Goal: Task Accomplishment & Management: Use online tool/utility

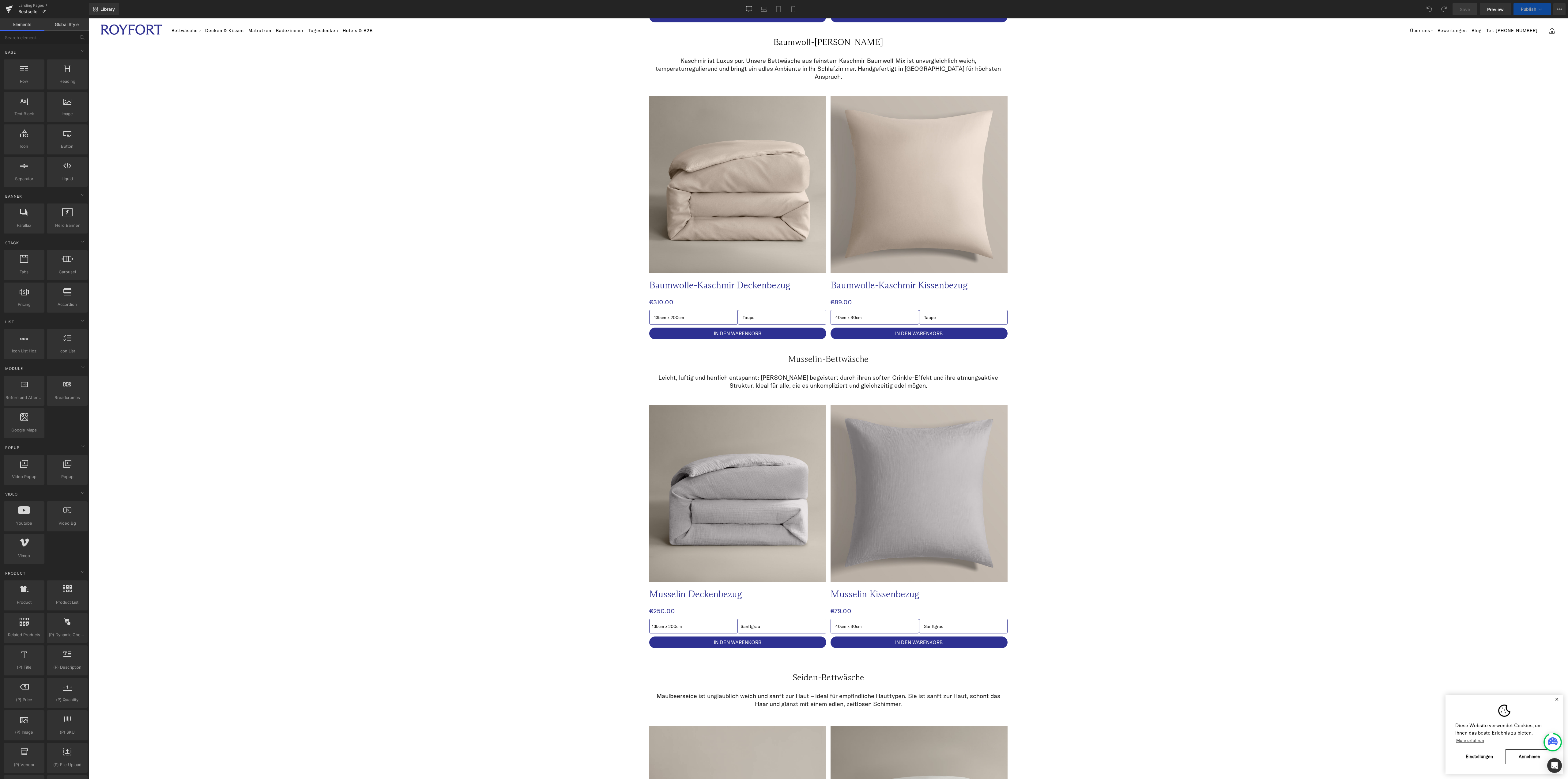
scroll to position [736, 0]
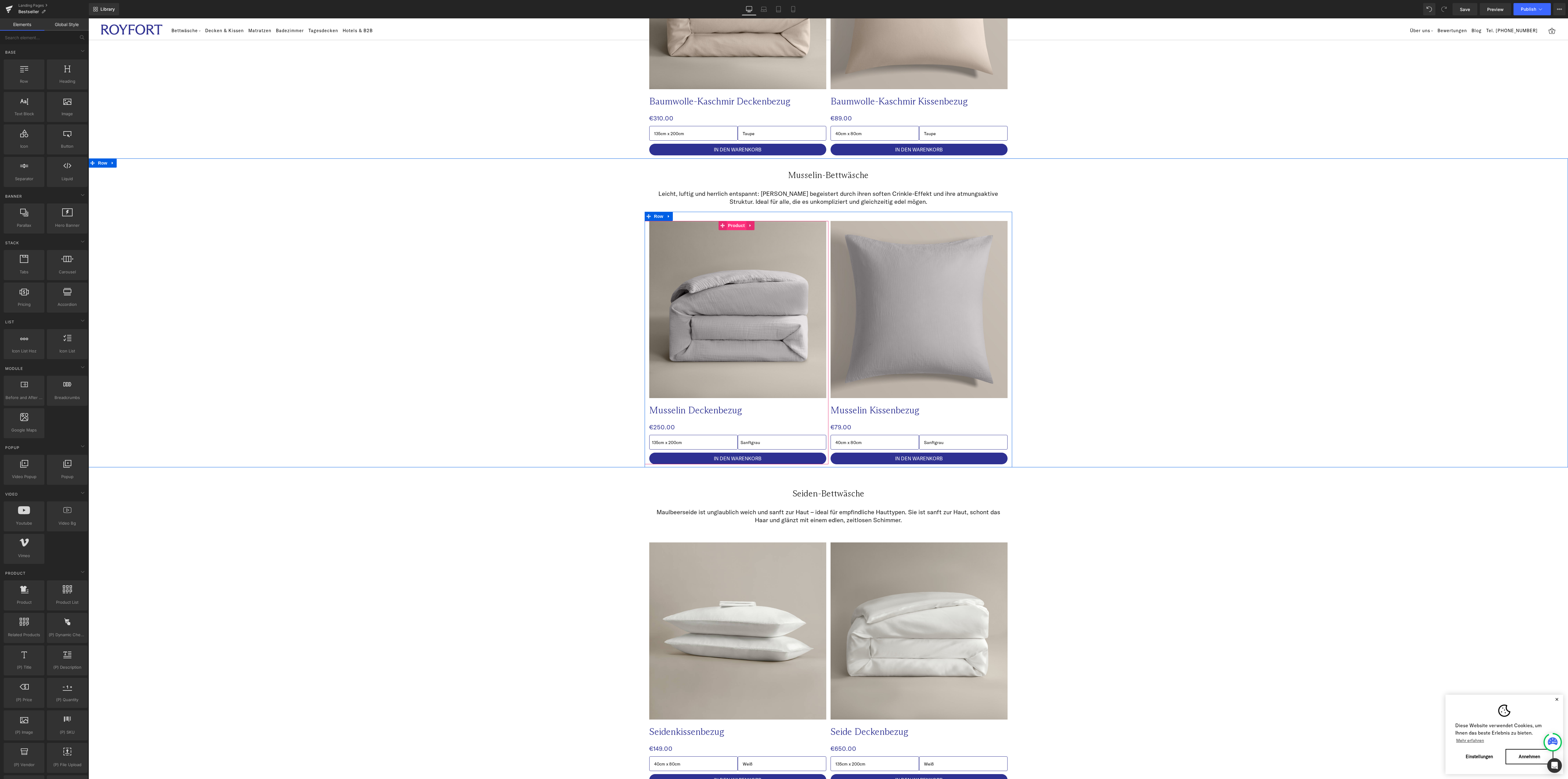
click at [733, 221] on span "Product" at bounding box center [736, 226] width 20 height 9
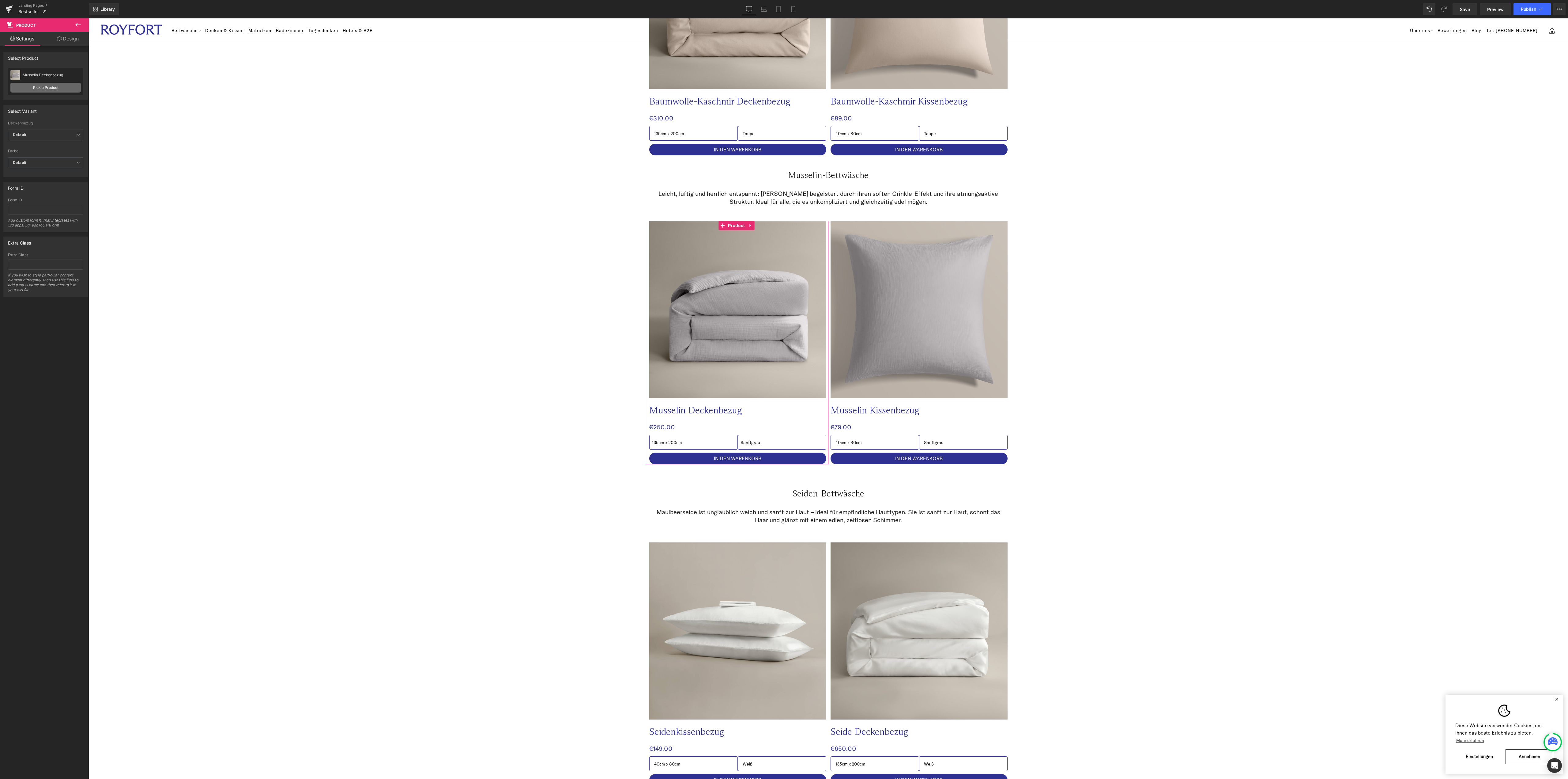
click at [46, 90] on link "Pick a Product" at bounding box center [46, 87] width 71 height 9
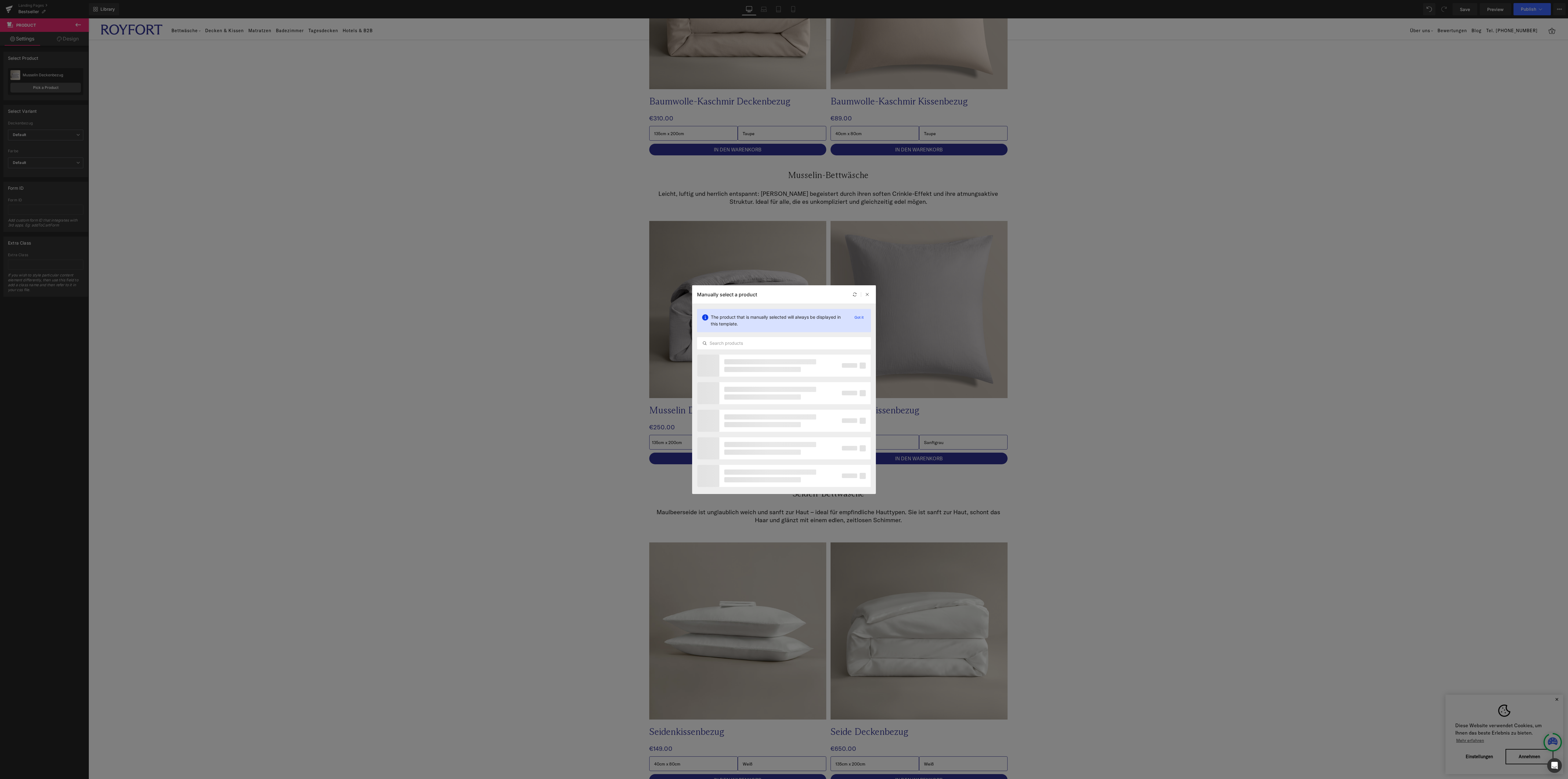
click at [782, 318] on p "The product that is manually selected will always be displayed in this template." at bounding box center [779, 320] width 136 height 13
drag, startPoint x: 786, startPoint y: 334, endPoint x: 784, endPoint y: 347, distance: 13.2
click at [786, 336] on div "The product that is manually selected will always be displayed in this template…" at bounding box center [784, 329] width 184 height 50
click at [786, 344] on input "text" at bounding box center [784, 343] width 174 height 7
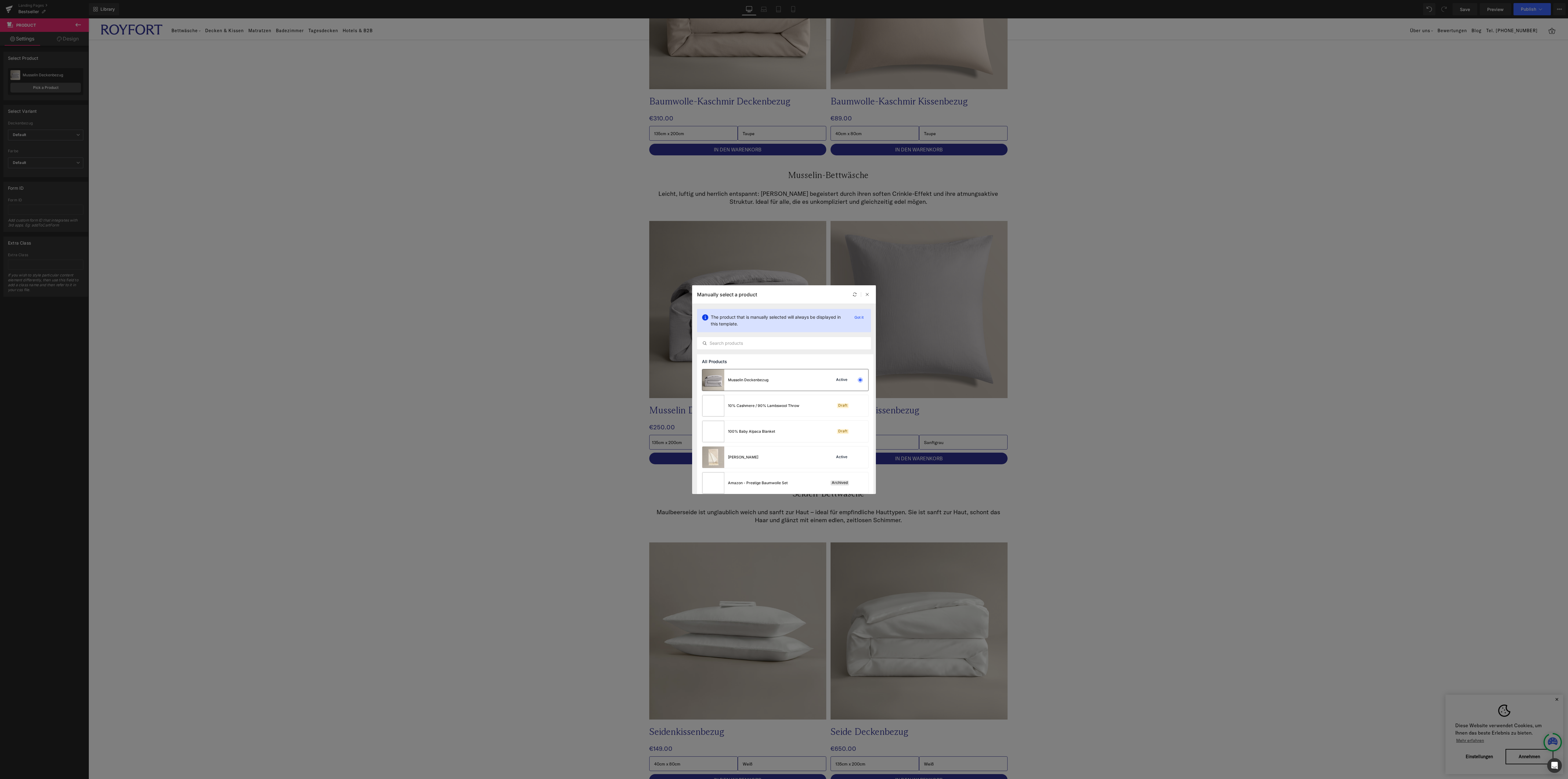
drag, startPoint x: 827, startPoint y: 377, endPoint x: 745, endPoint y: 376, distance: 82.0
click at [827, 377] on div "Active" at bounding box center [848, 380] width 42 height 9
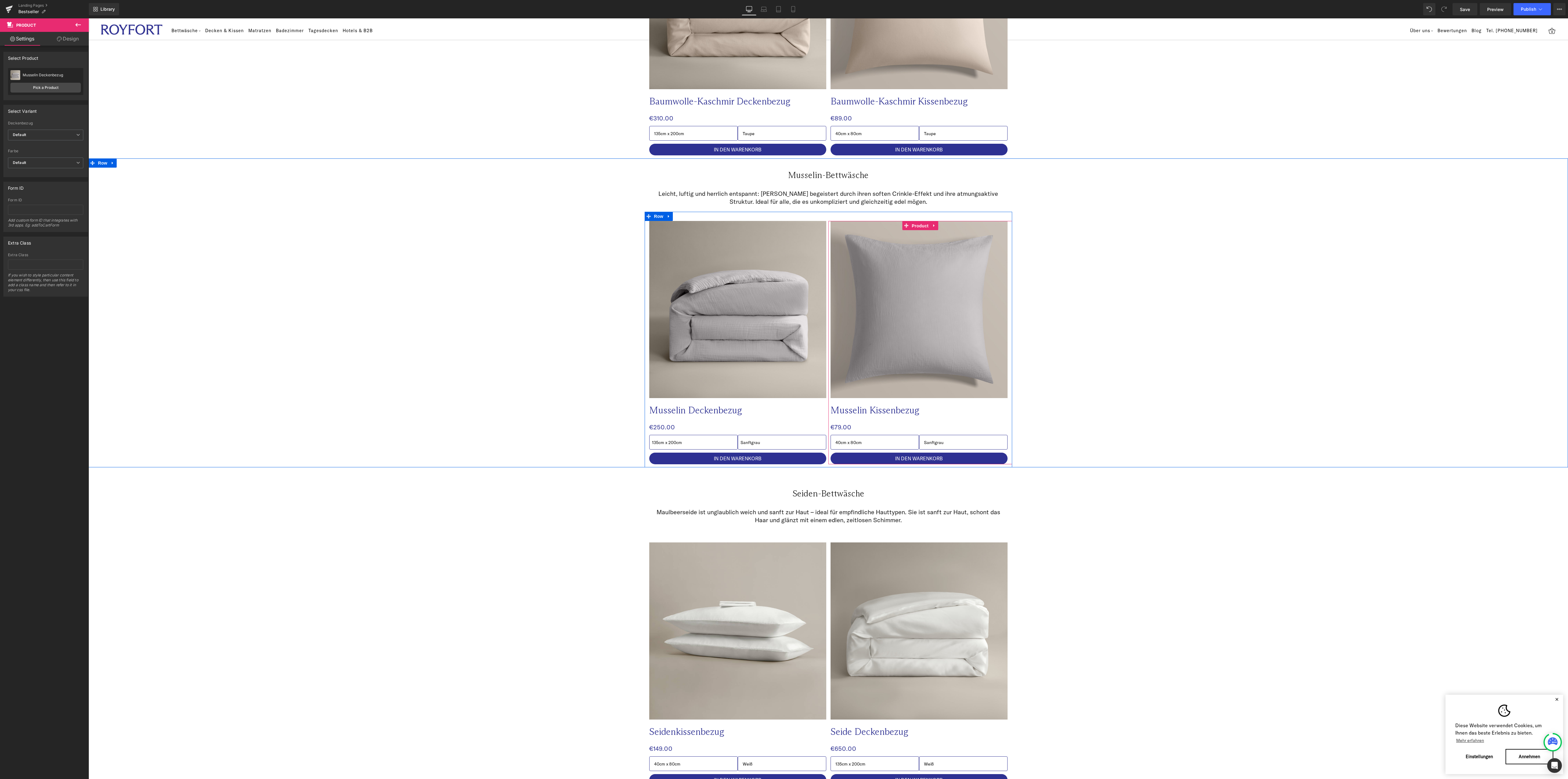
click at [917, 221] on span "Product" at bounding box center [920, 226] width 20 height 9
click at [914, 221] on span "Product" at bounding box center [920, 226] width 20 height 9
click at [39, 78] on div "Musselin Kissenbezug Musselin Kissenbezug" at bounding box center [46, 75] width 71 height 9
click at [41, 83] on link "Pick a Product" at bounding box center [46, 87] width 71 height 9
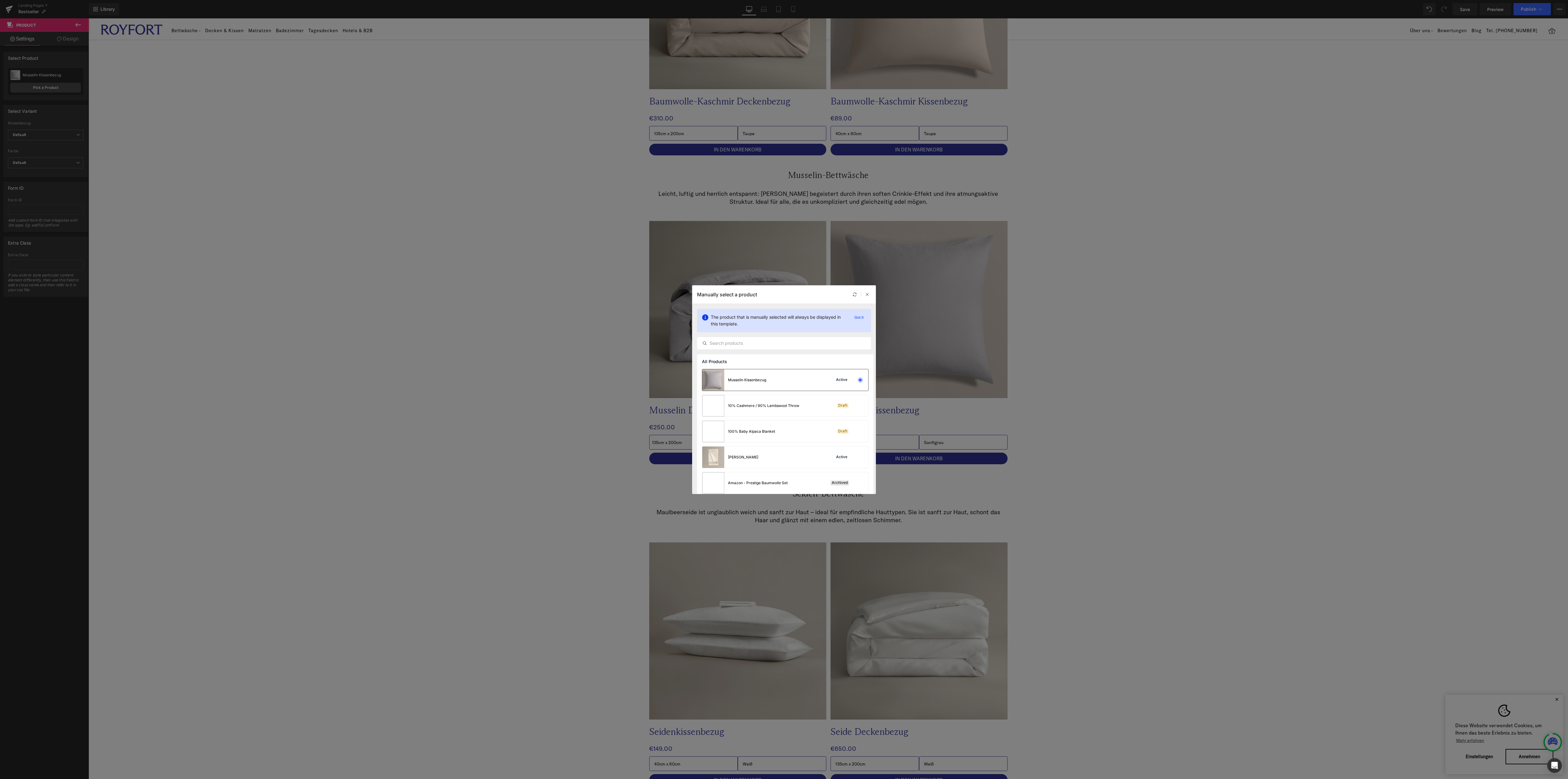
drag, startPoint x: 764, startPoint y: 384, endPoint x: 676, endPoint y: 364, distance: 90.2
click at [764, 383] on div "Musselin Kissenbezug" at bounding box center [734, 380] width 64 height 21
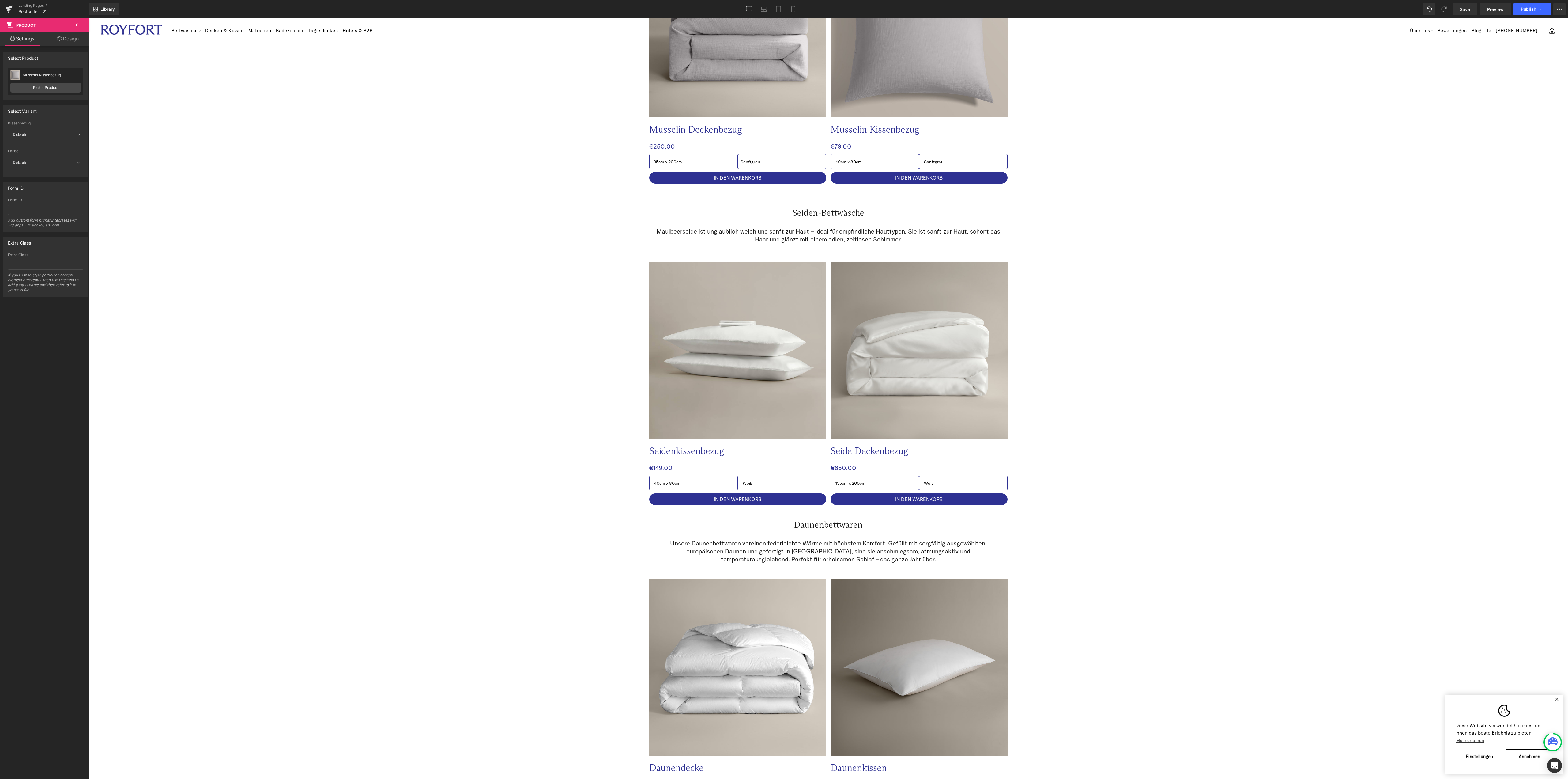
scroll to position [1042, 0]
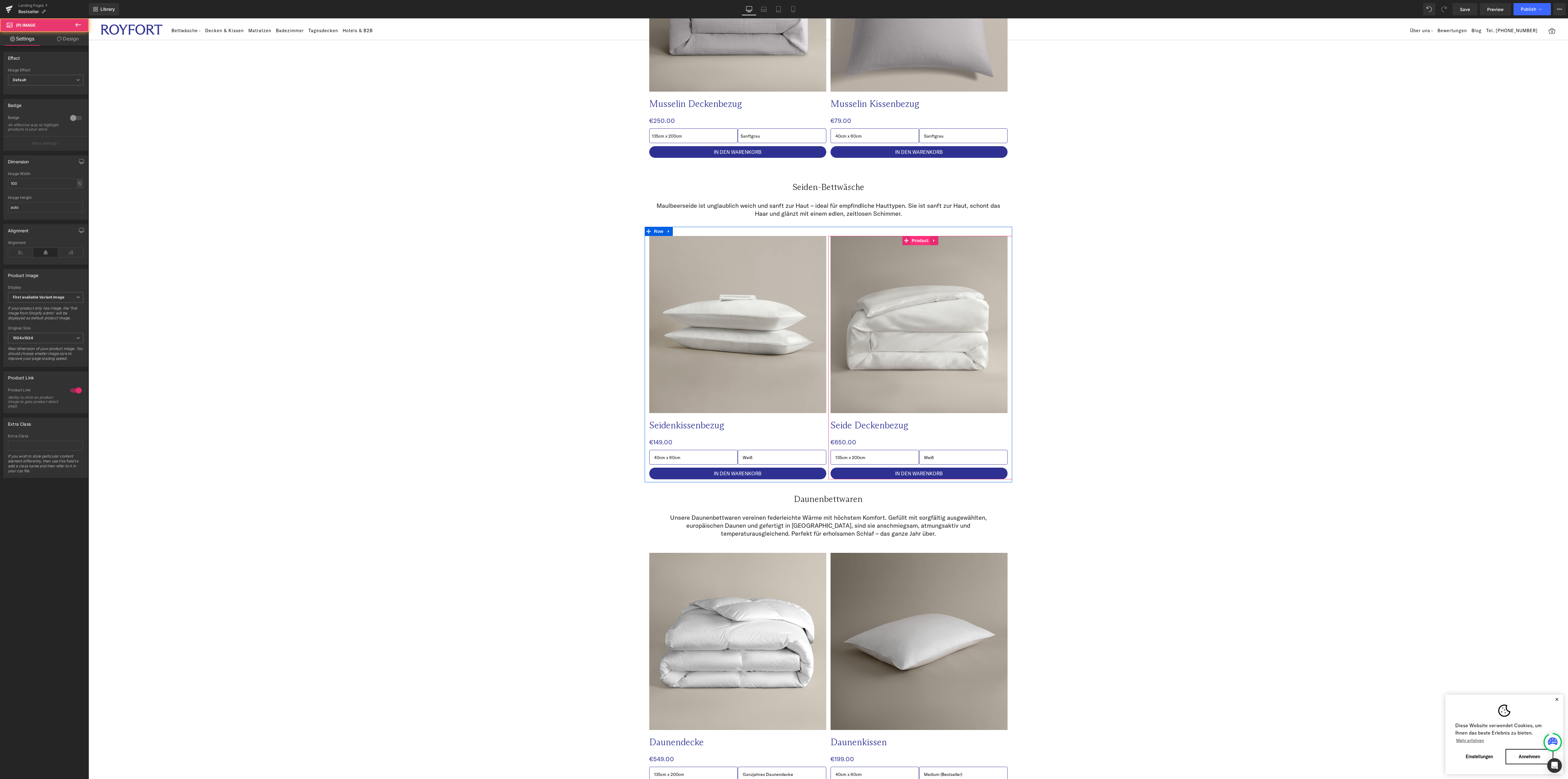
click at [914, 236] on span "Product" at bounding box center [920, 241] width 20 height 9
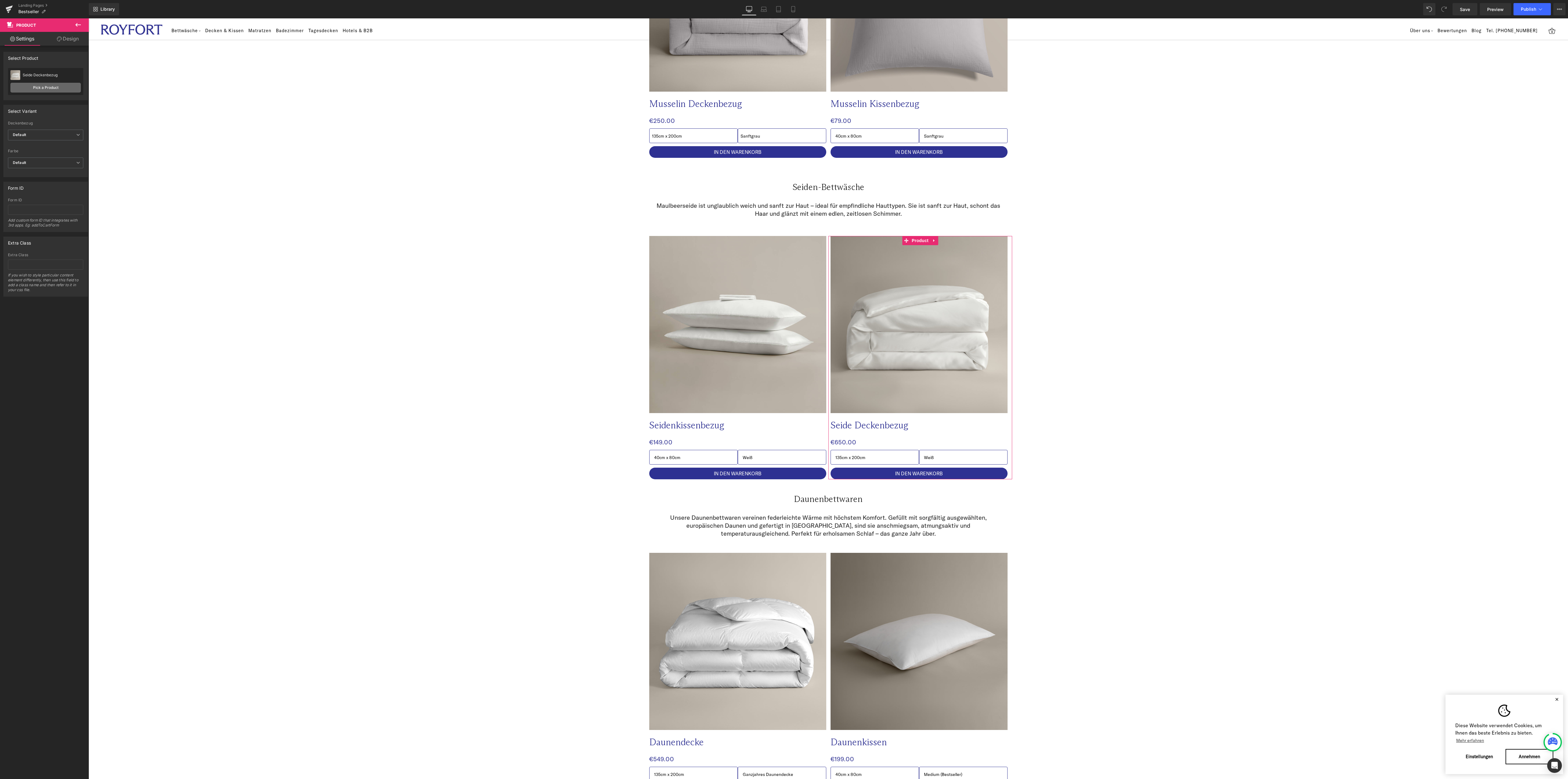
click at [42, 90] on link "Pick a Product" at bounding box center [46, 87] width 71 height 9
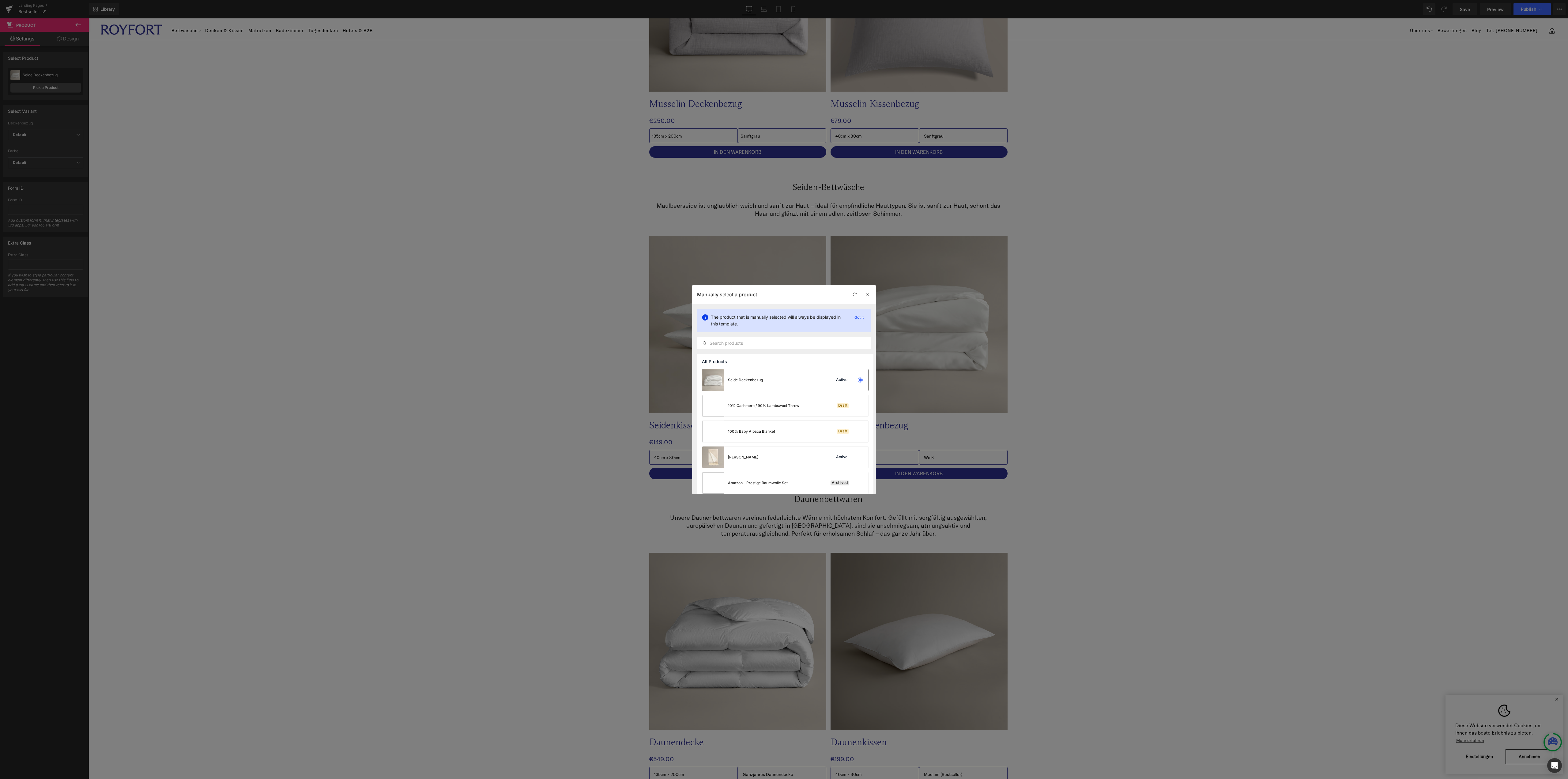
drag, startPoint x: 805, startPoint y: 380, endPoint x: 1031, endPoint y: 377, distance: 226.0
click at [805, 380] on div "Seide Deckenbezug Active" at bounding box center [785, 380] width 166 height 21
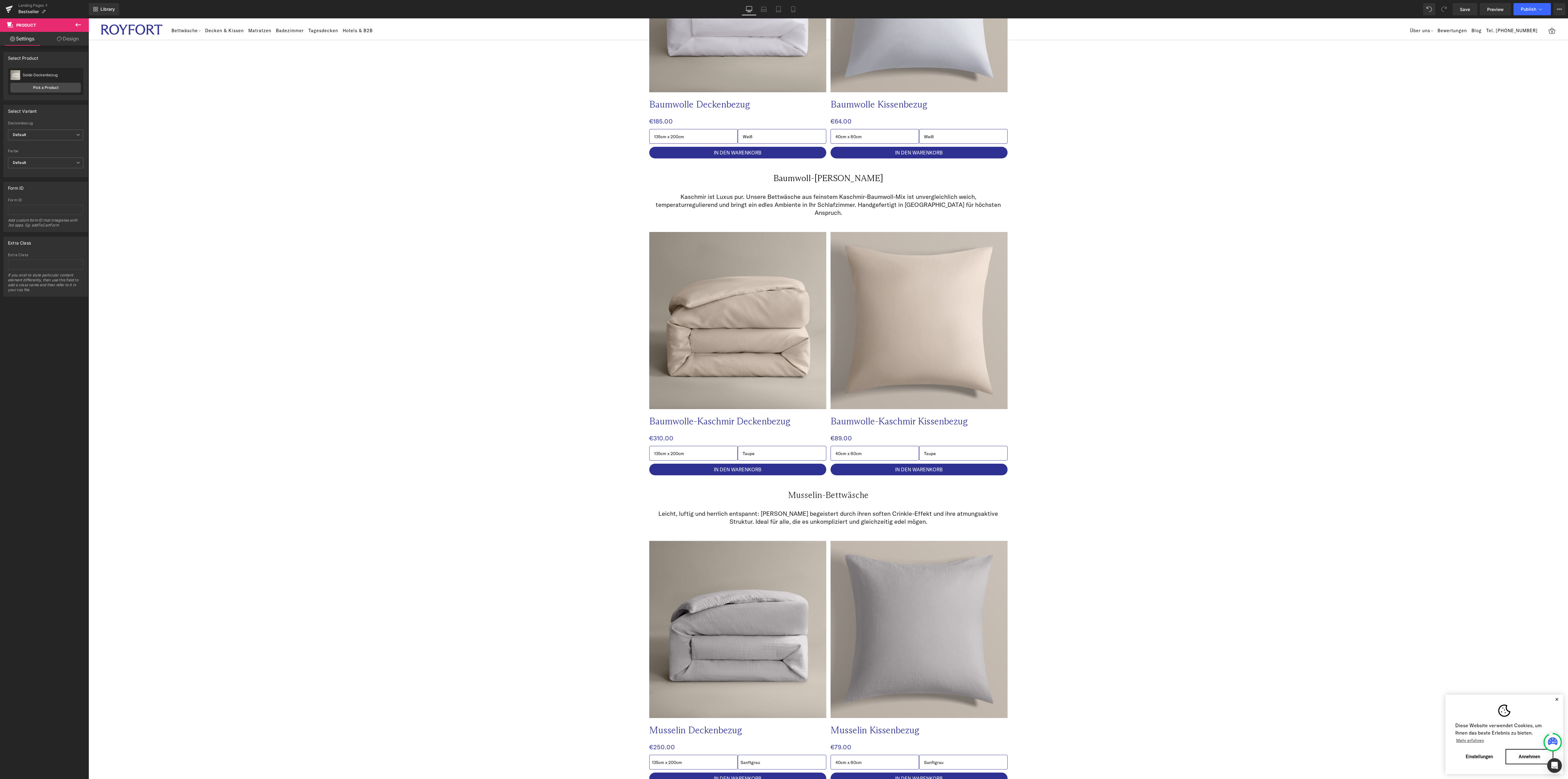
scroll to position [0, 0]
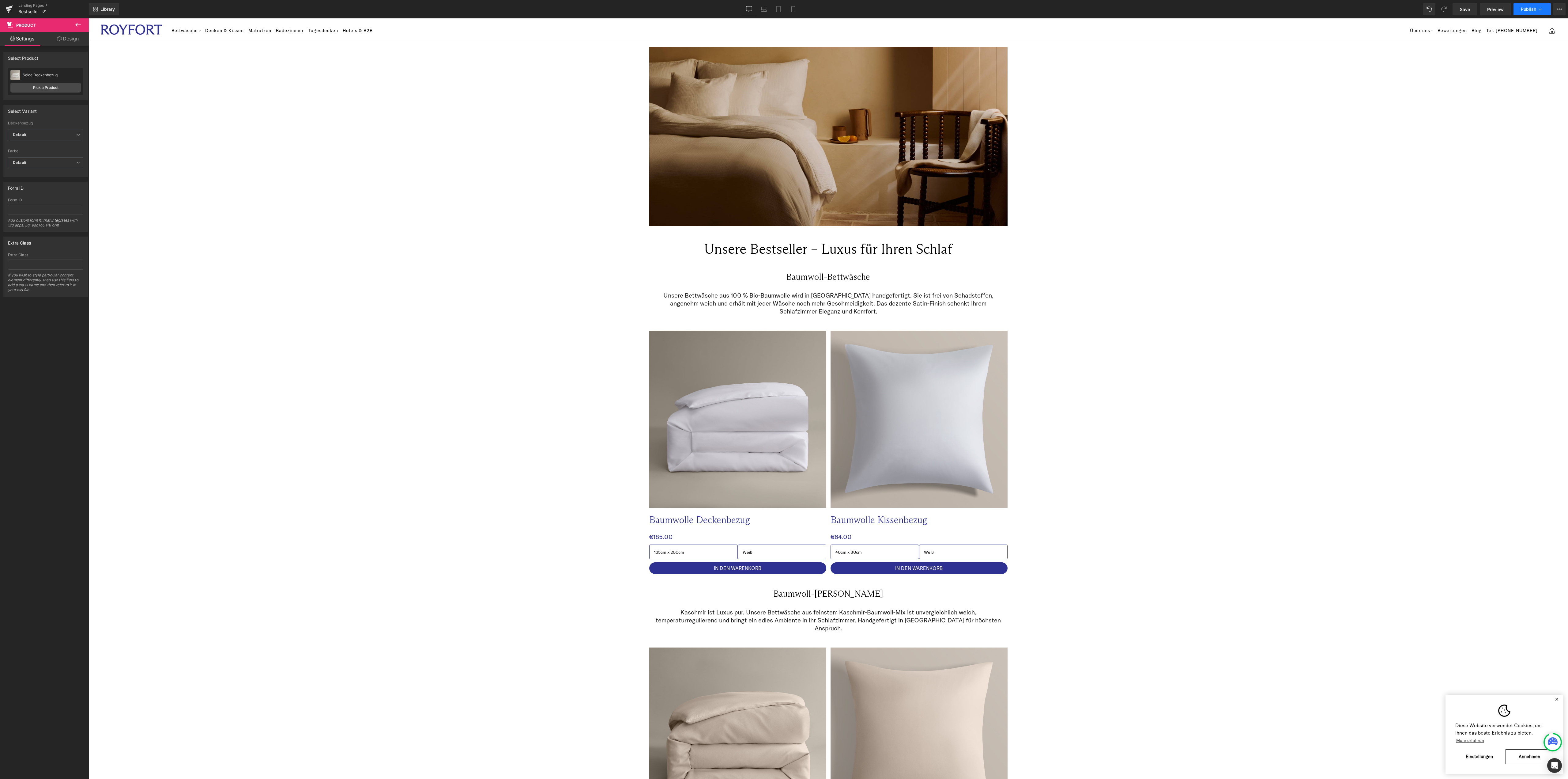
click at [1546, 12] on button "Publish" at bounding box center [1533, 9] width 38 height 13
drag, startPoint x: 1464, startPoint y: 11, endPoint x: 1217, endPoint y: 160, distance: 288.5
click at [1464, 11] on span "Save" at bounding box center [1464, 9] width 10 height 6
click at [1497, 13] on link "Preview" at bounding box center [1496, 9] width 31 height 13
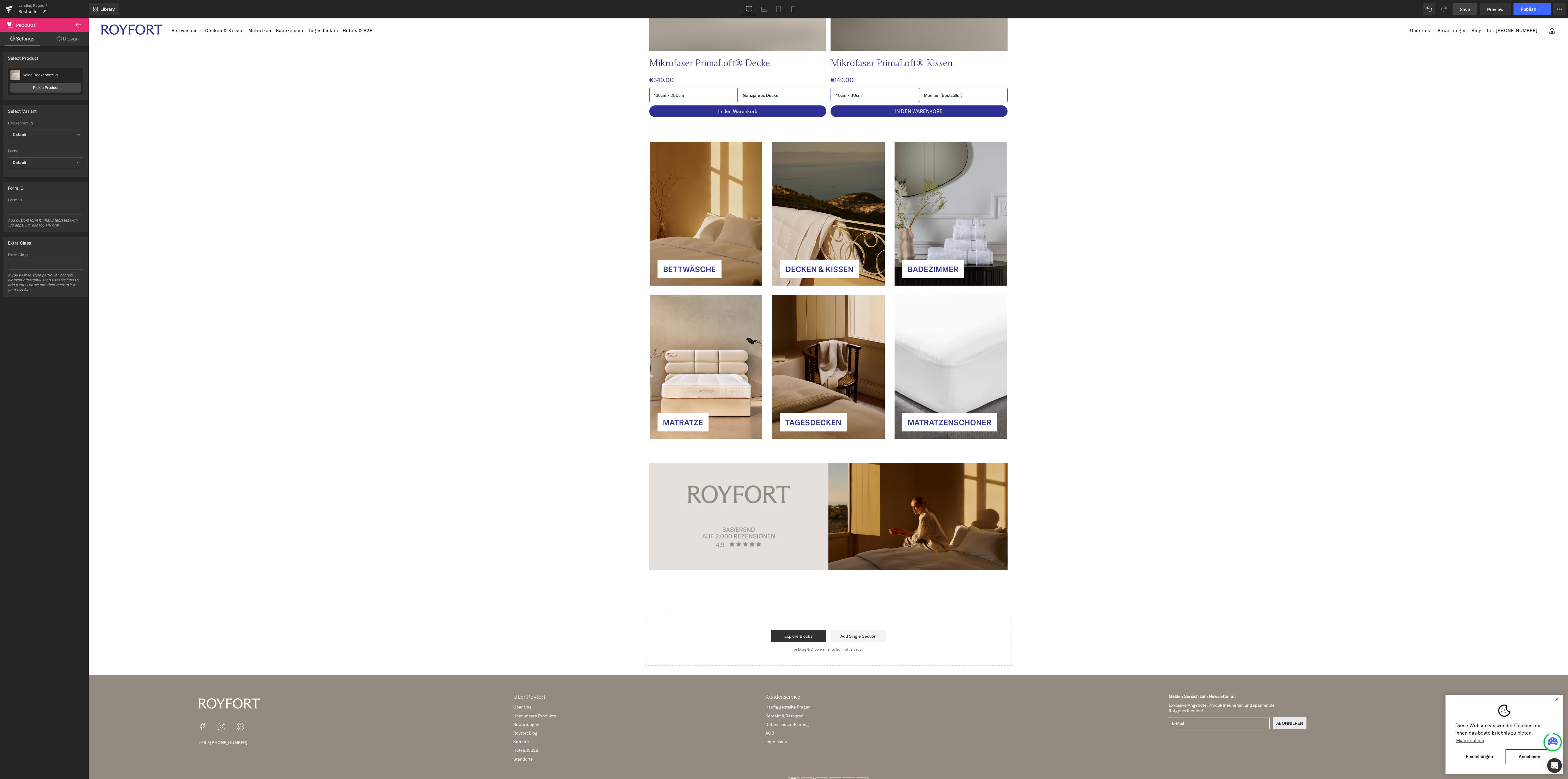
scroll to position [2036, 0]
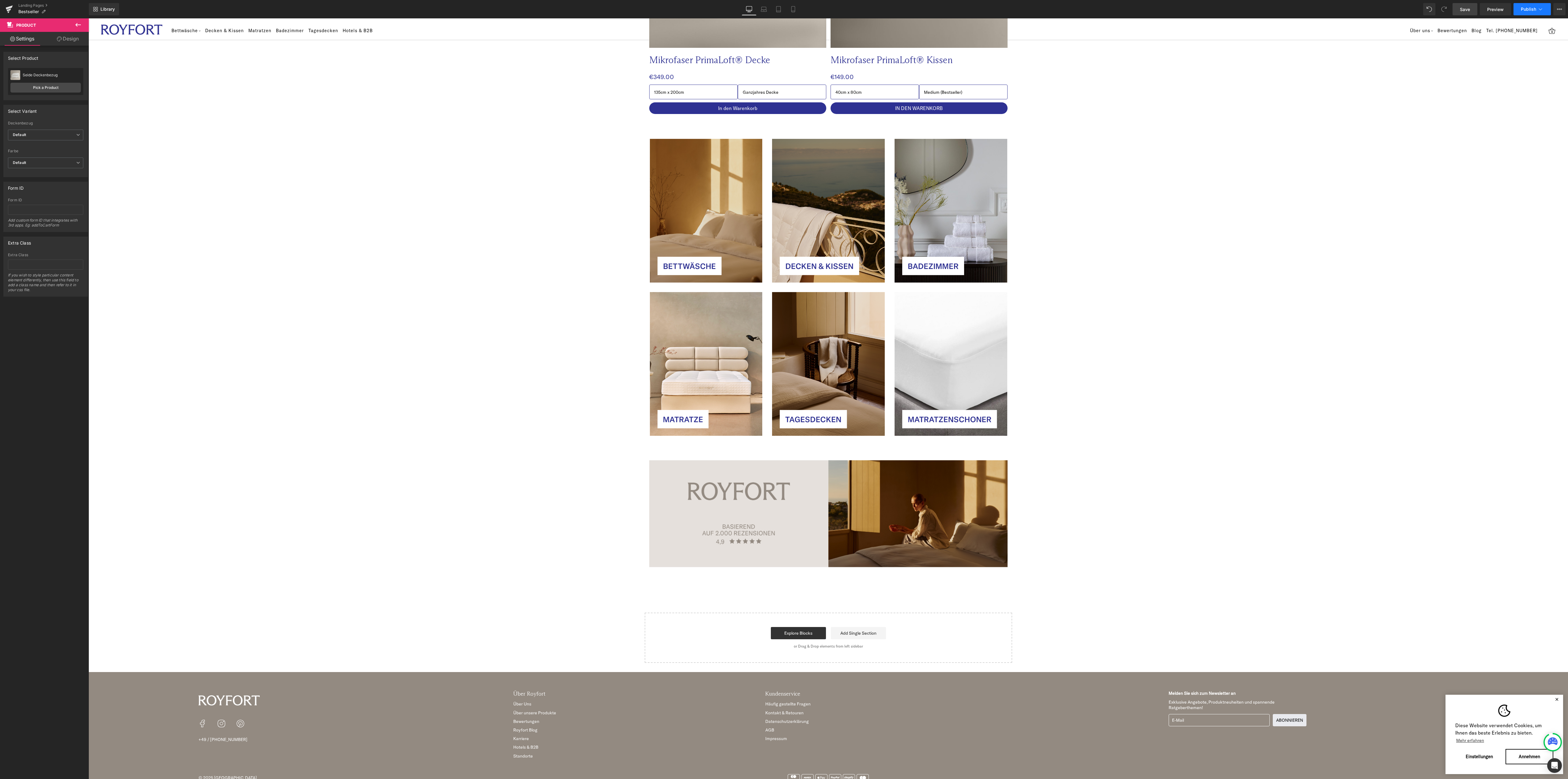
click at [1521, 12] on button "Publish" at bounding box center [1533, 9] width 38 height 13
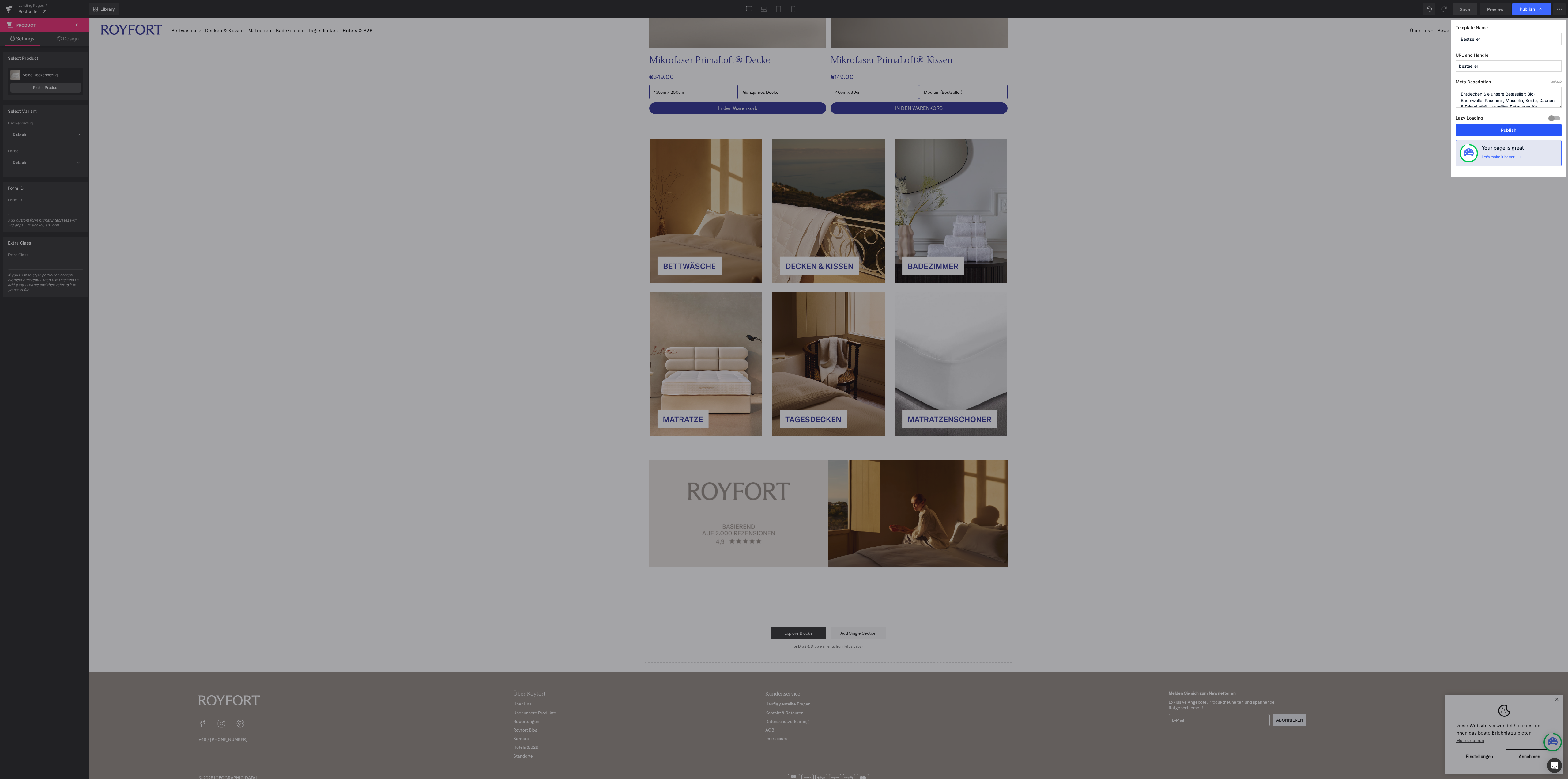
click at [1510, 133] on button "Publish" at bounding box center [1508, 130] width 106 height 13
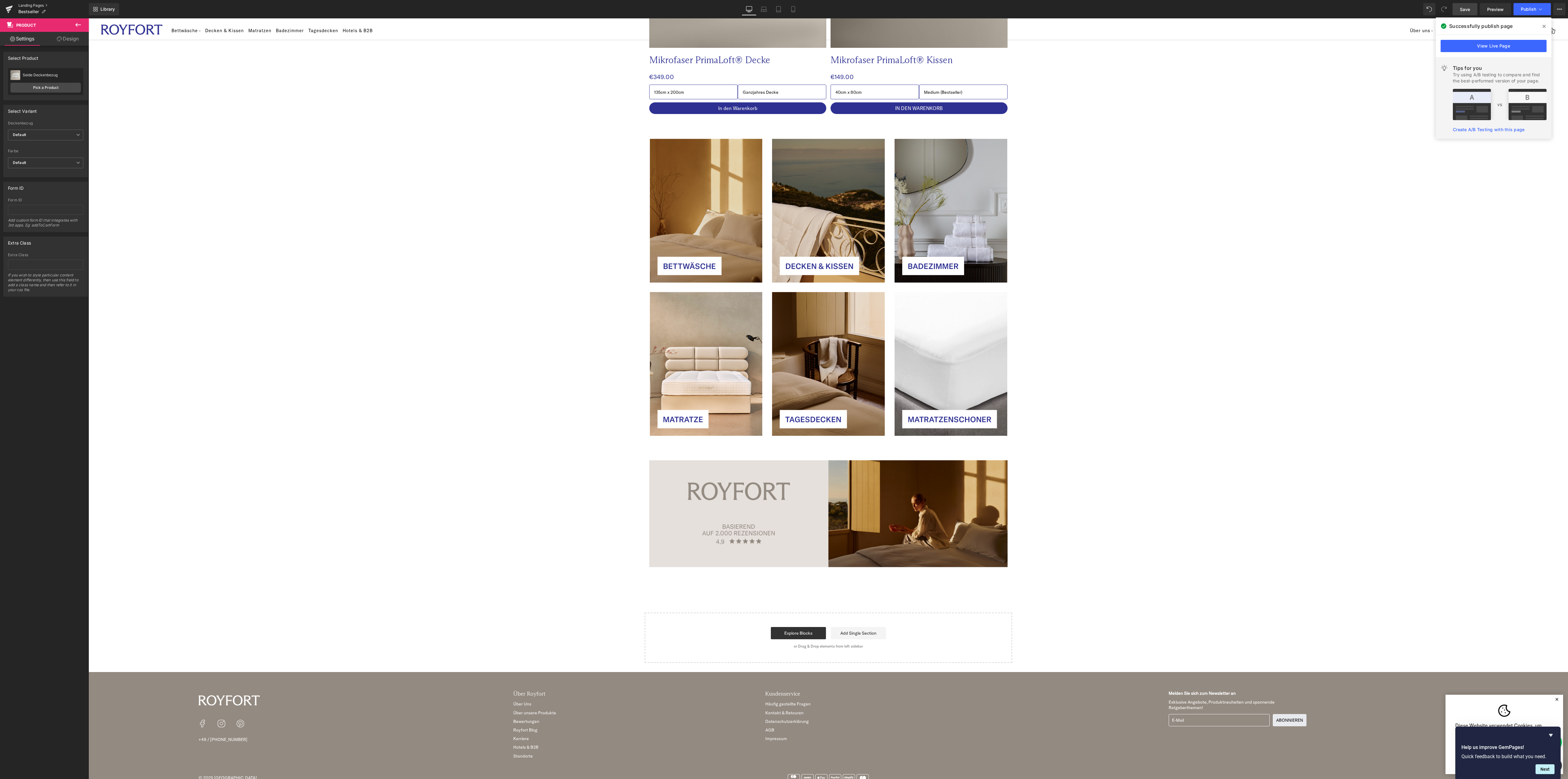
click at [40, 6] on link "Landing Pages" at bounding box center [53, 6] width 71 height 5
